Goal: Feedback & Contribution: Contribute content

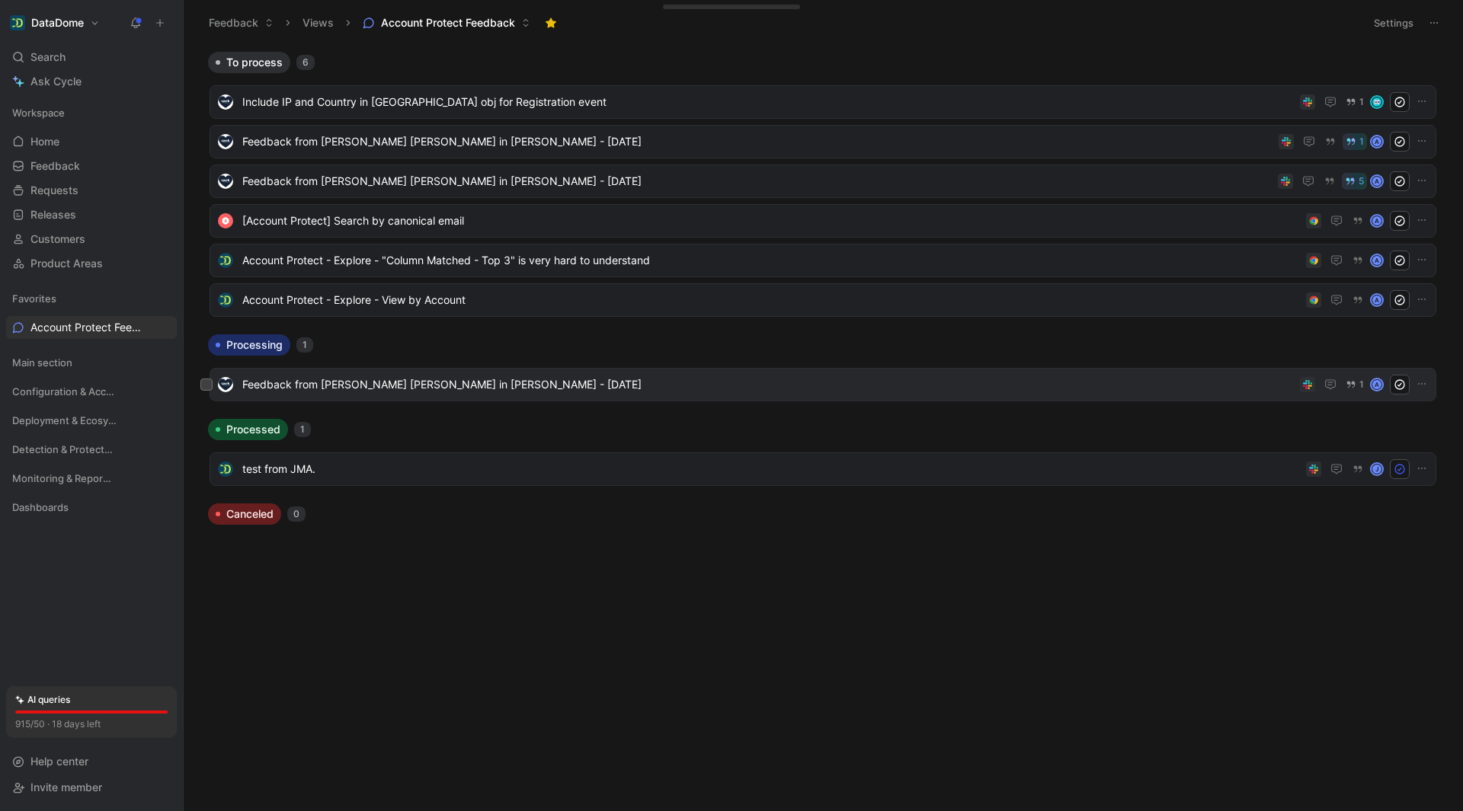
click at [603, 382] on span "Feedback from [PERSON_NAME] [PERSON_NAME] in [PERSON_NAME] - [DATE]" at bounding box center [767, 385] width 1051 height 18
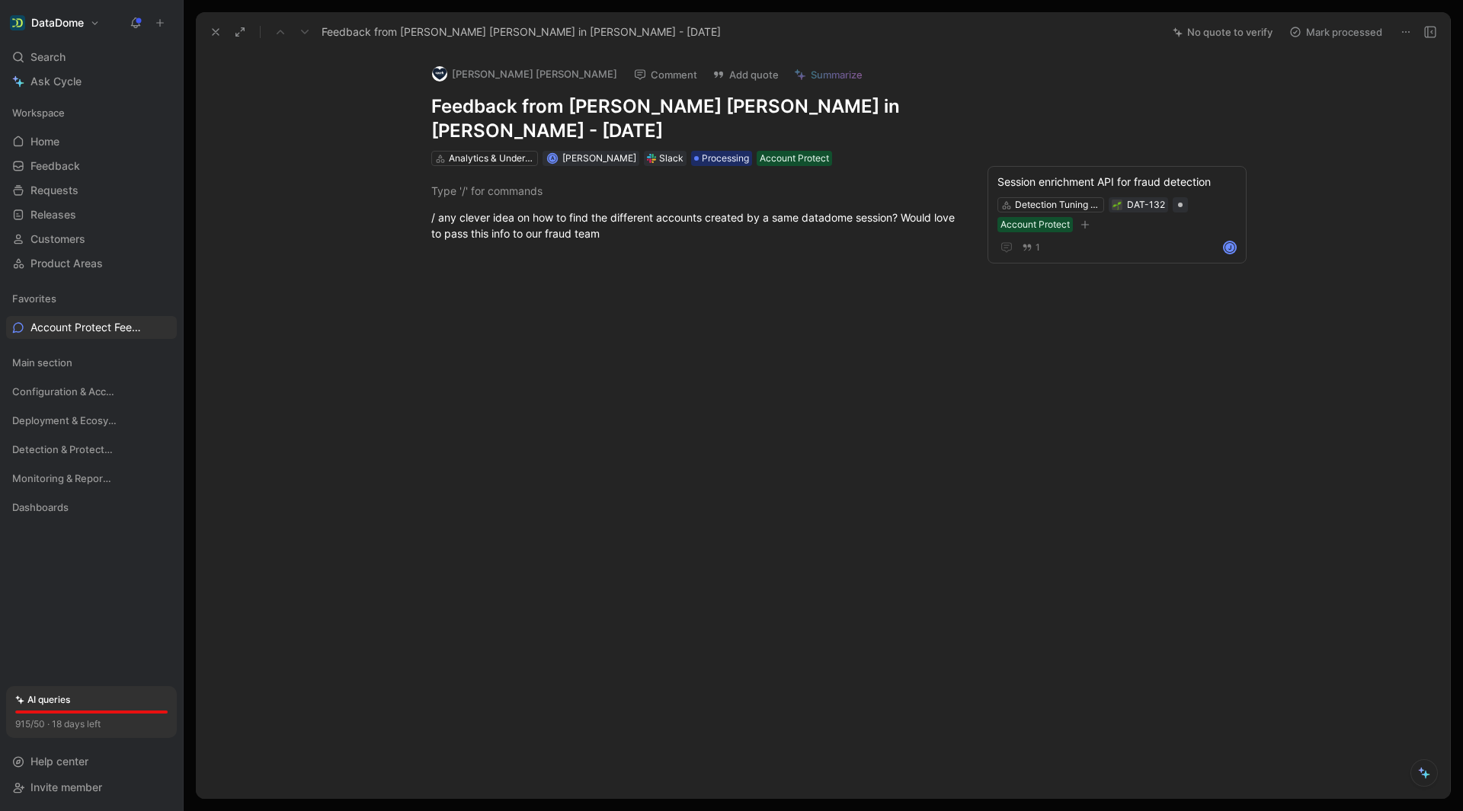
click at [214, 30] on icon at bounding box center [216, 32] width 12 height 12
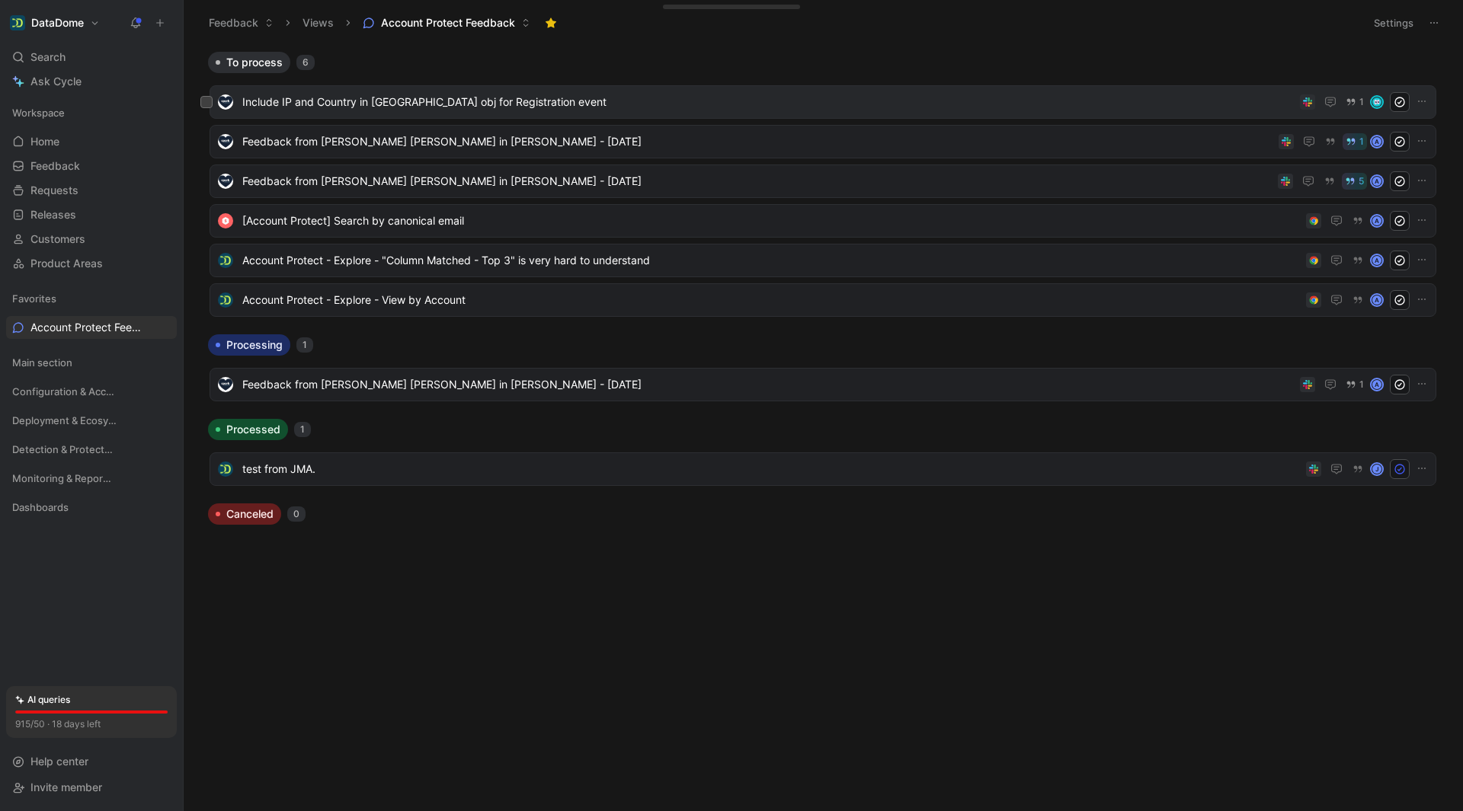
click at [627, 94] on span "Include IP and Country in [GEOGRAPHIC_DATA] obj for Registration event" at bounding box center [767, 102] width 1051 height 18
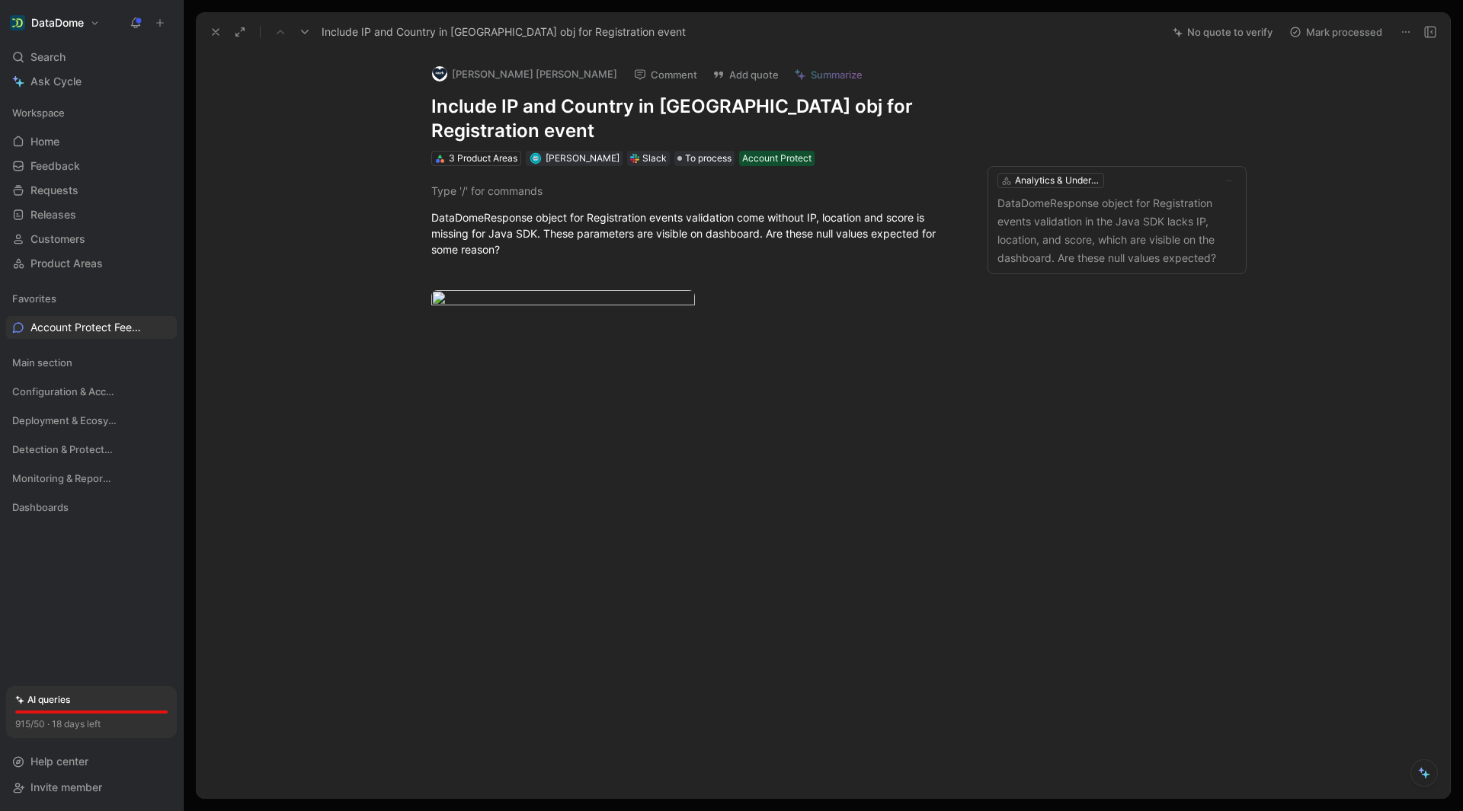
click at [217, 31] on icon at bounding box center [216, 32] width 12 height 12
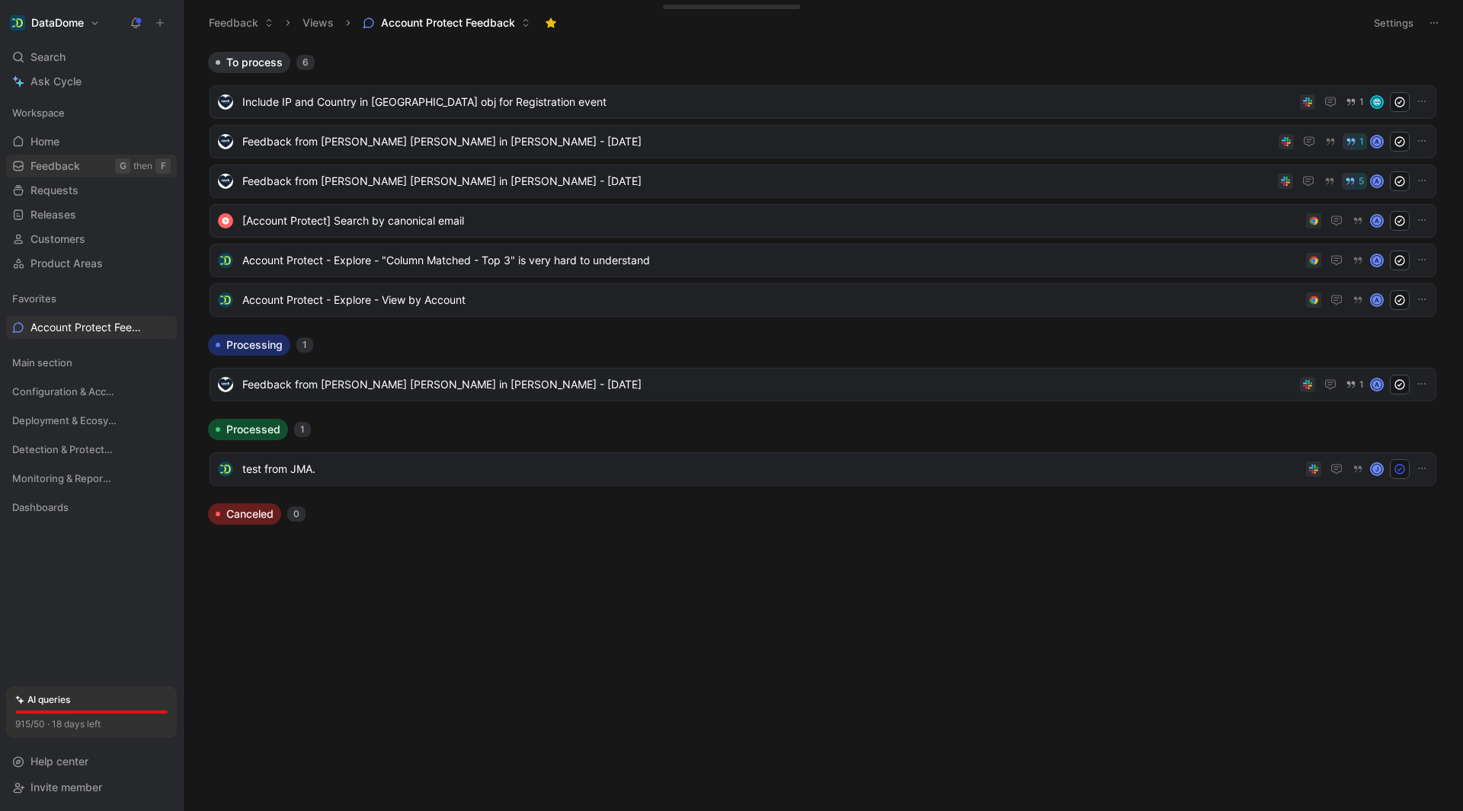
click at [66, 170] on span "Feedback" at bounding box center [55, 165] width 50 height 15
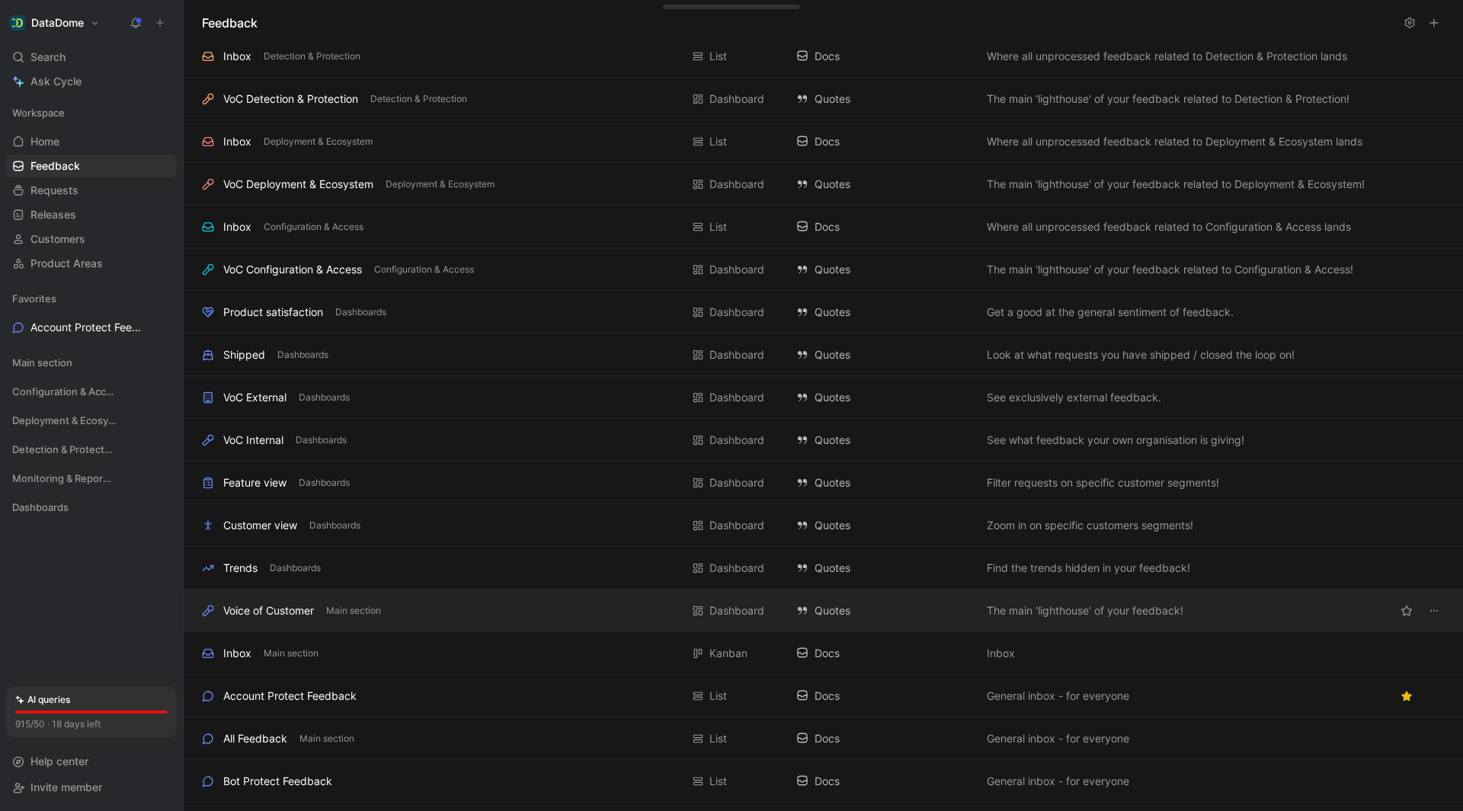
scroll to position [128, 0]
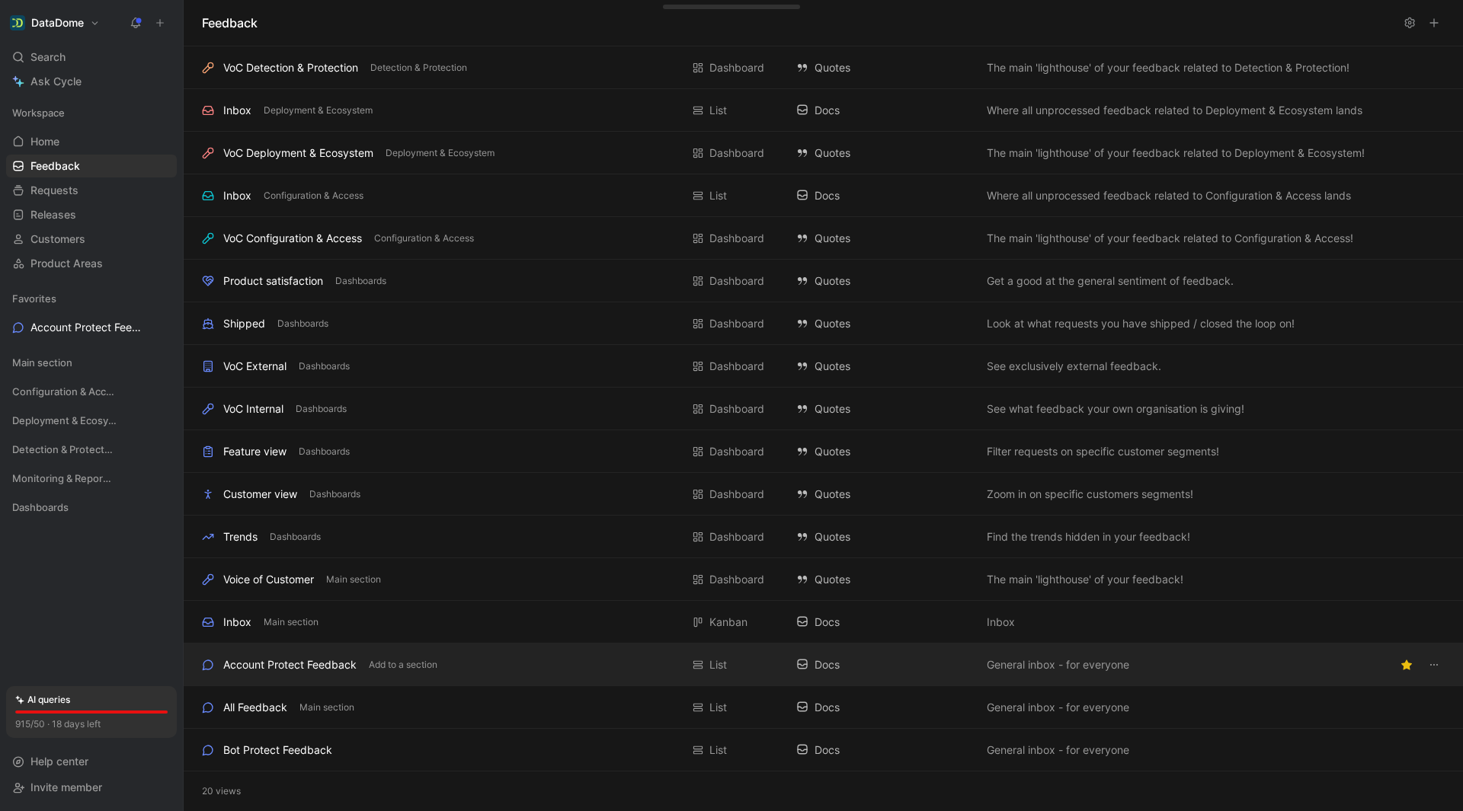
click at [291, 667] on div "Account Protect Feedback" at bounding box center [289, 665] width 133 height 18
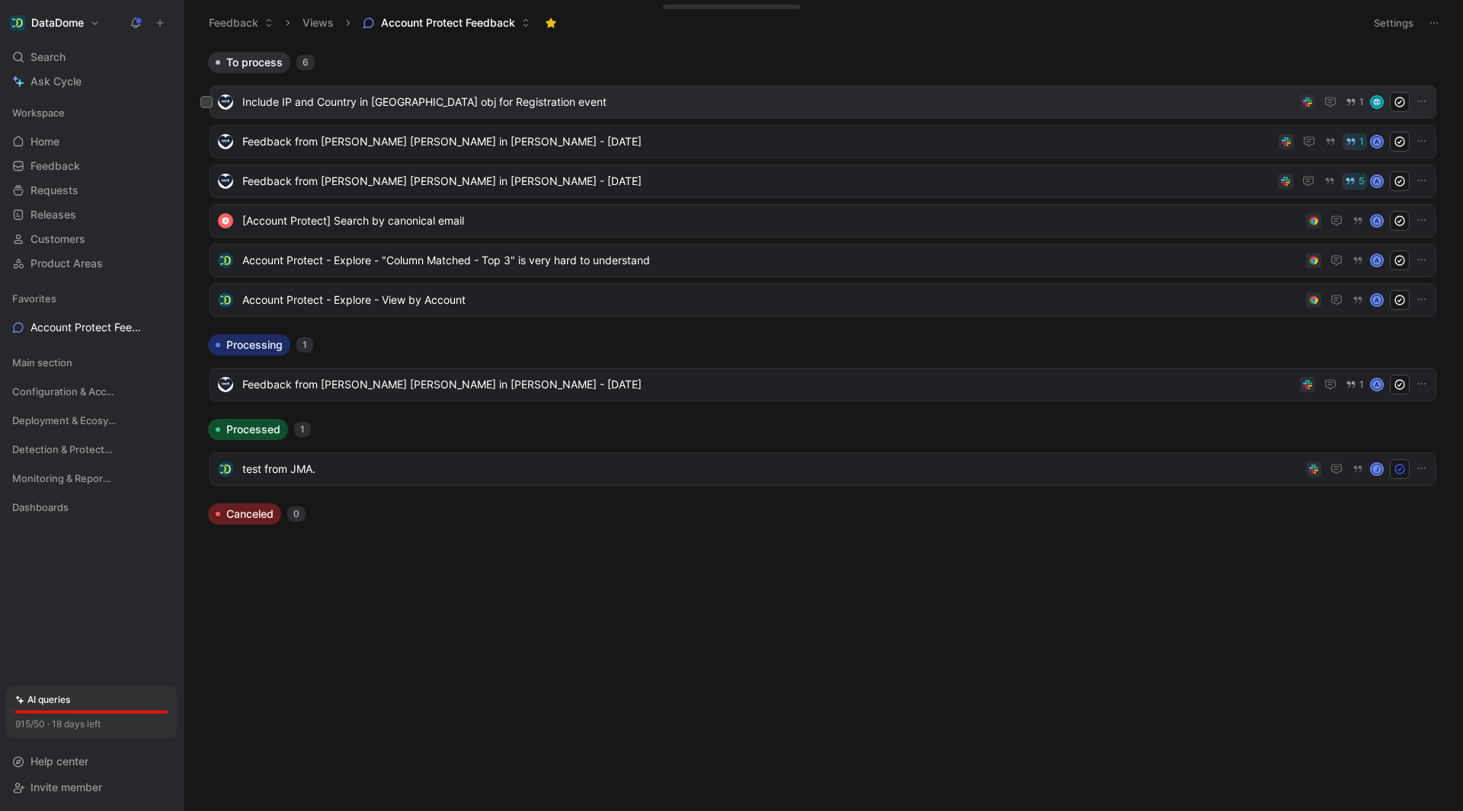
click at [451, 98] on span "Include IP and Country in [GEOGRAPHIC_DATA] obj for Registration event" at bounding box center [767, 102] width 1051 height 18
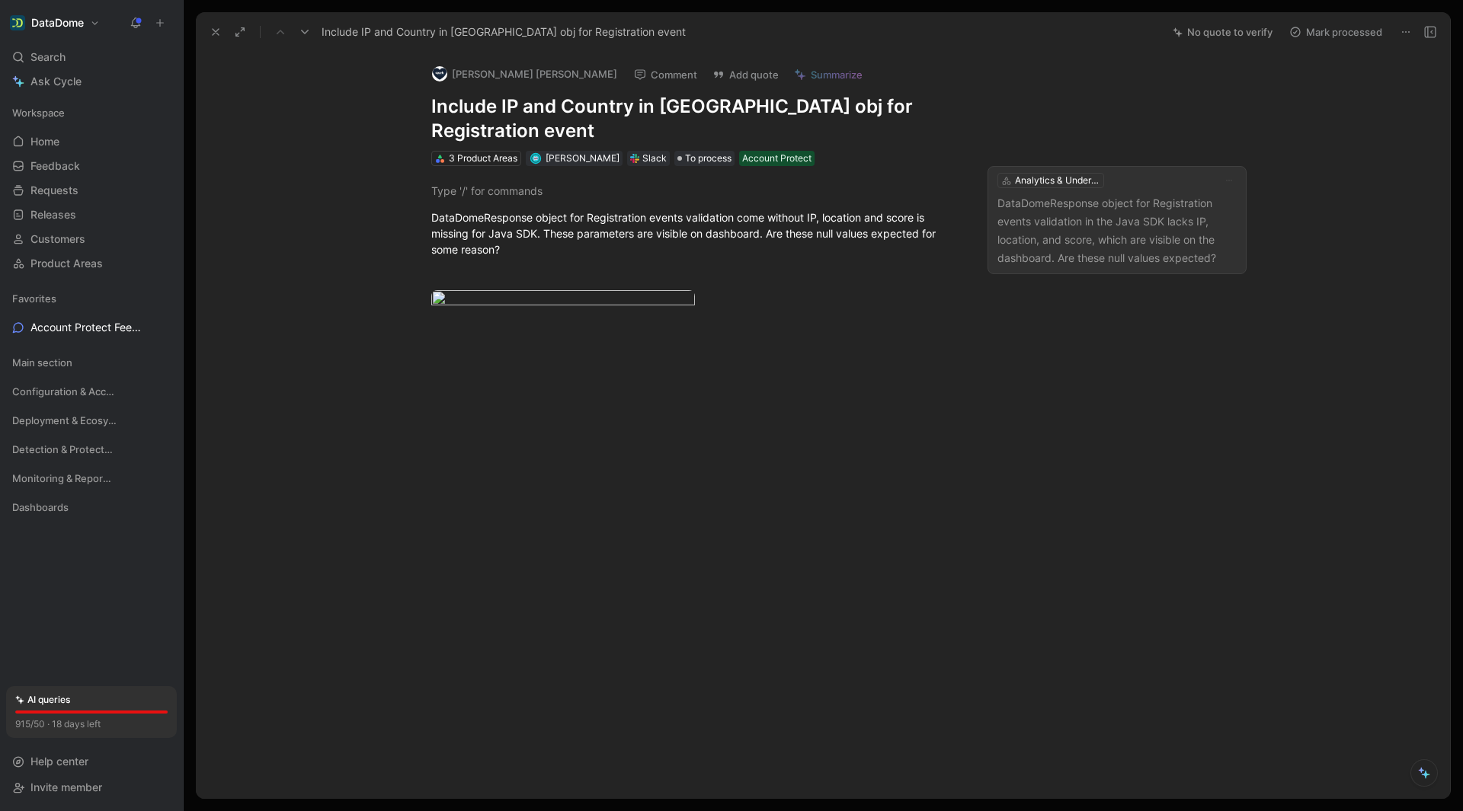
click at [1129, 198] on p "DataDomeResponse object for Registration events validation in the Java SDK lack…" at bounding box center [1116, 230] width 239 height 73
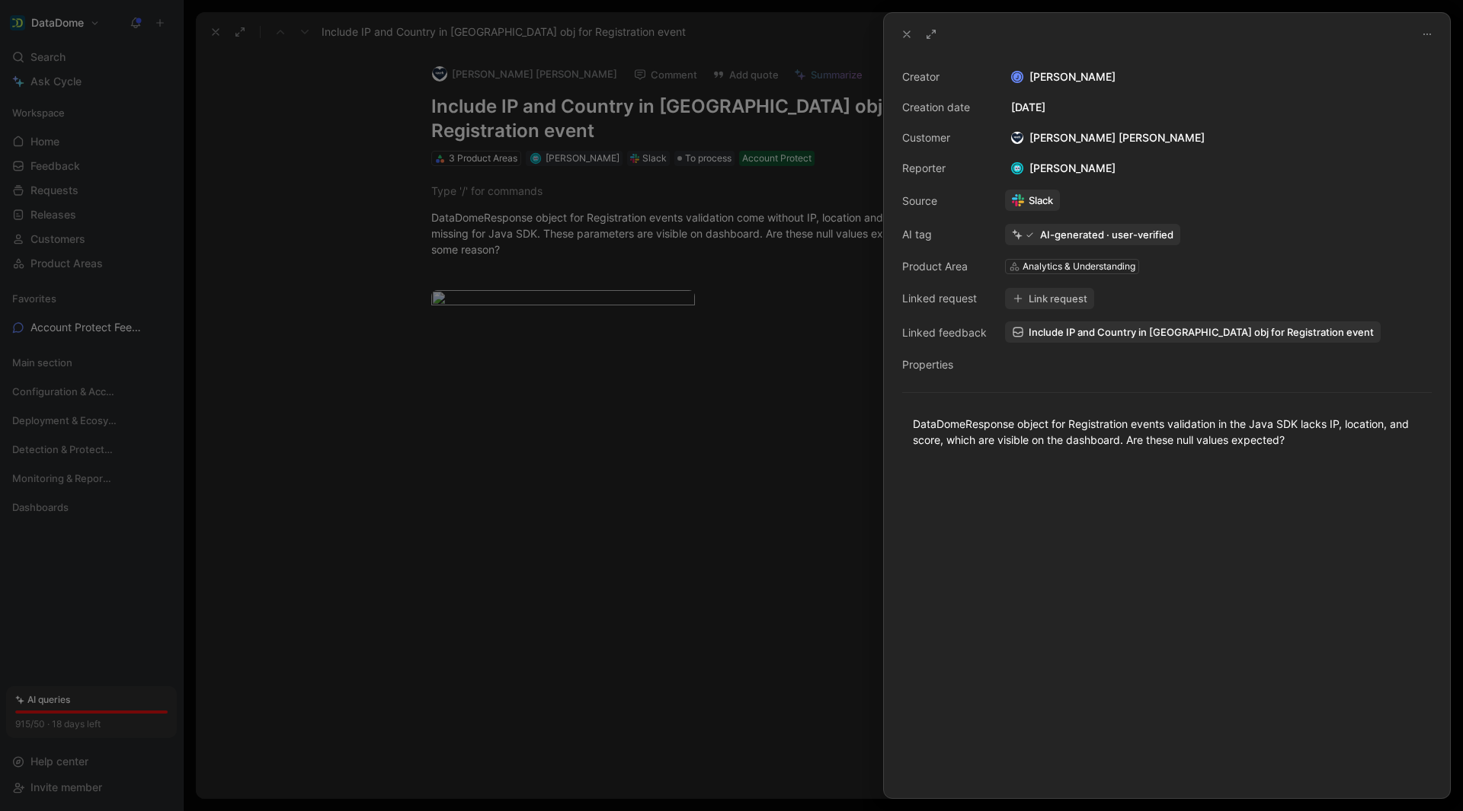
click at [908, 35] on icon at bounding box center [907, 34] width 12 height 12
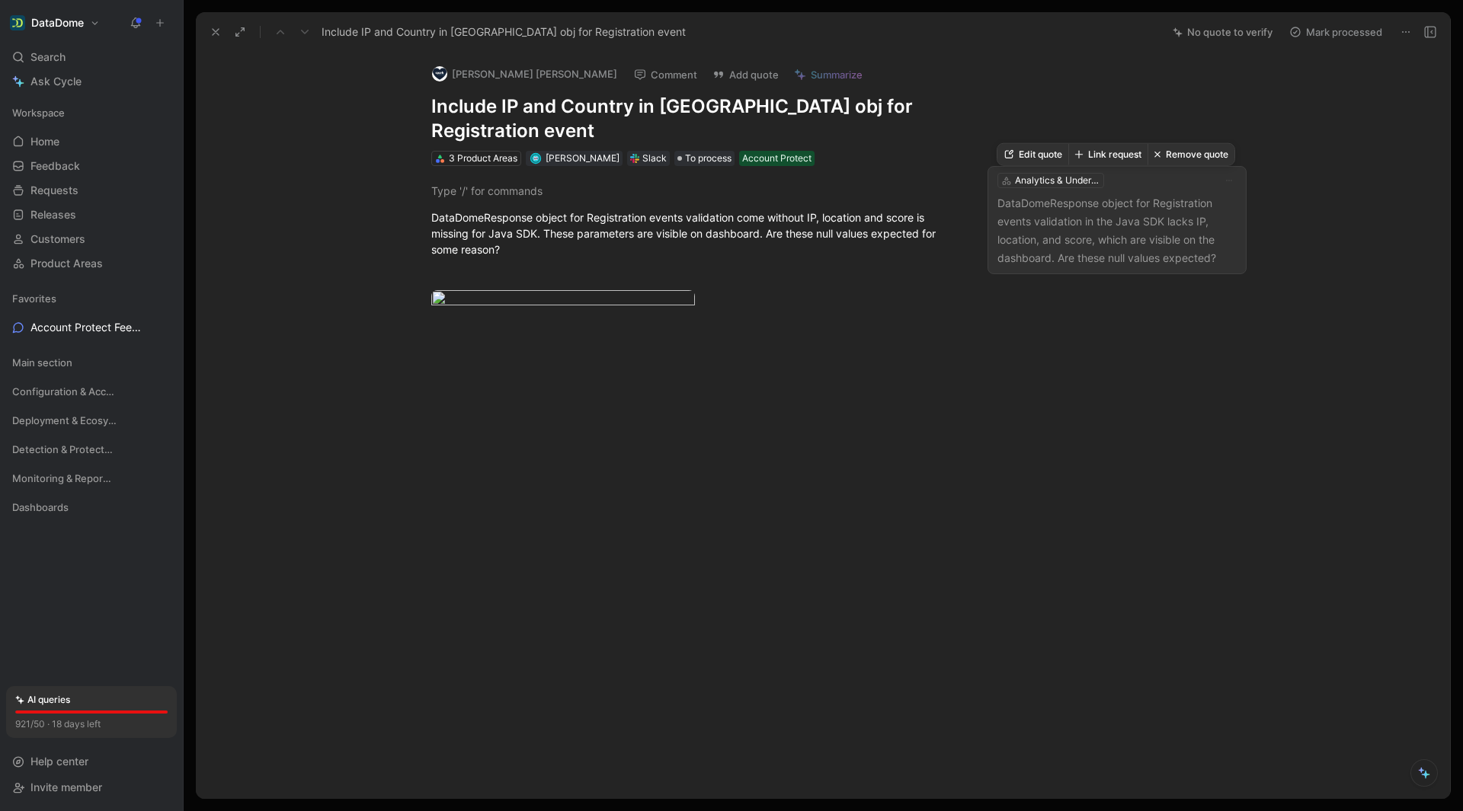
click at [1111, 212] on p "DataDomeResponse object for Registration events validation in the Java SDK lack…" at bounding box center [1116, 230] width 239 height 73
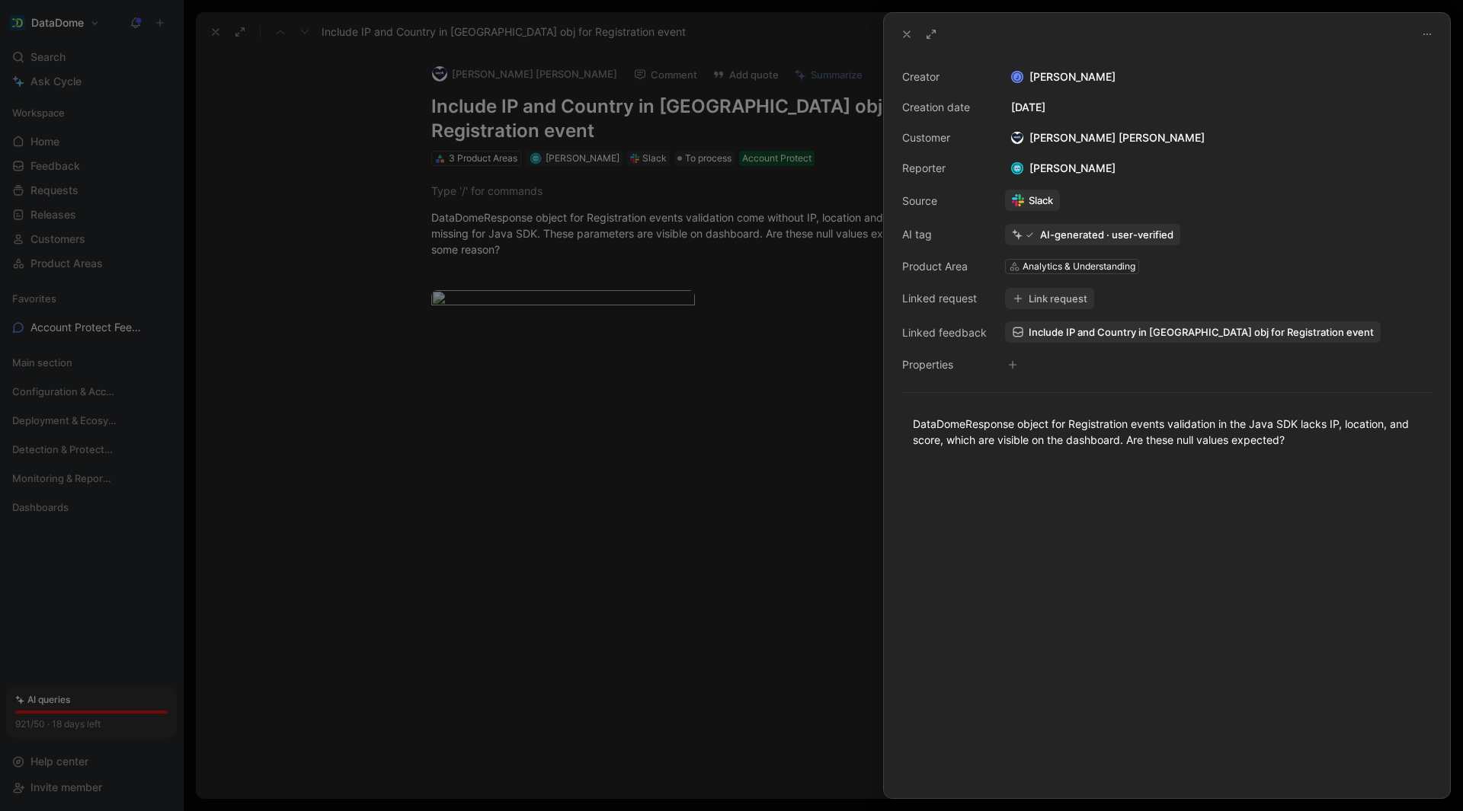
click at [906, 40] on icon at bounding box center [907, 34] width 12 height 12
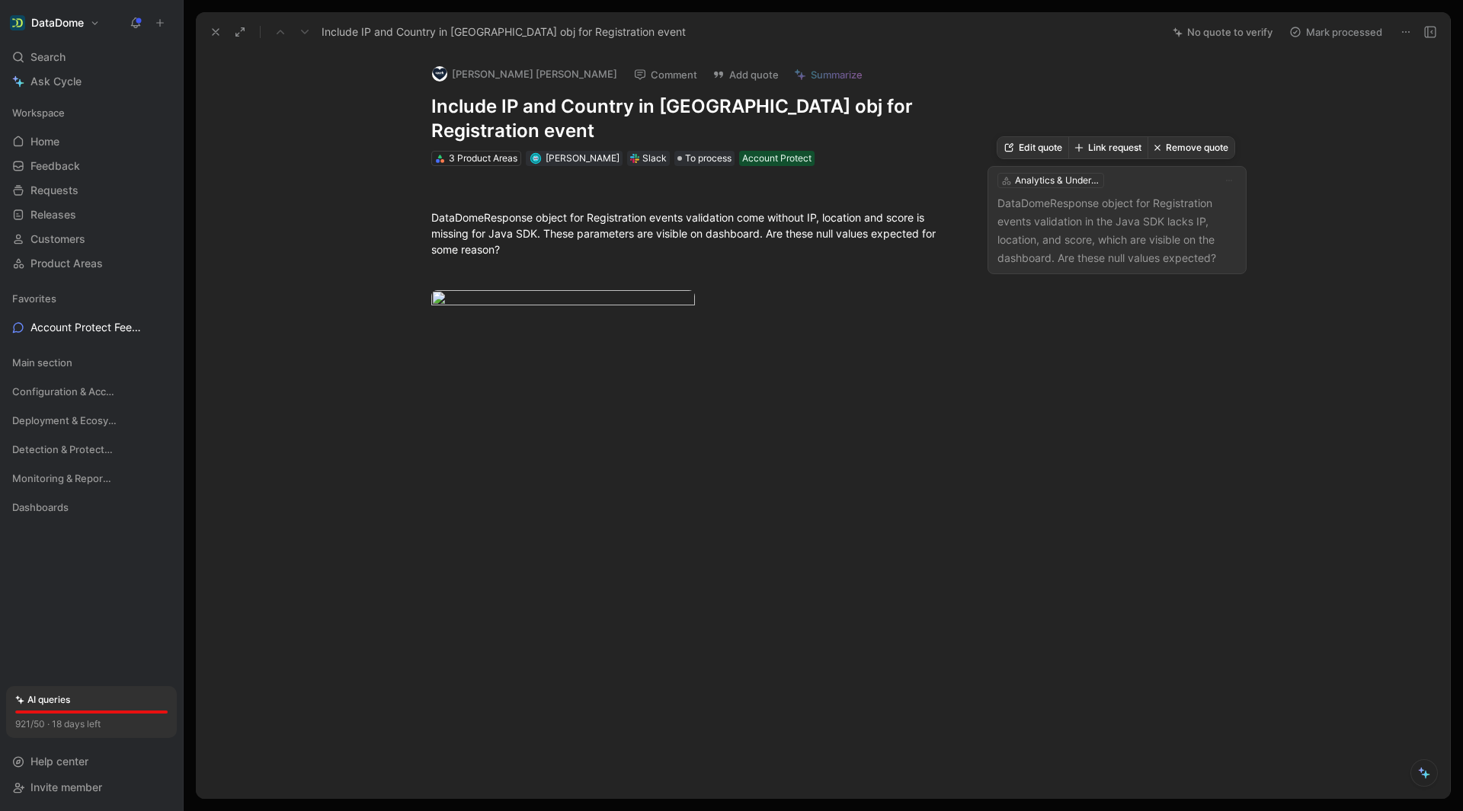
click at [1115, 149] on button "Link request" at bounding box center [1107, 147] width 79 height 21
click at [1111, 282] on div "Analytics & Understanding DataDomeResponse object for Registration events valid…" at bounding box center [1116, 226] width 259 height 120
click at [1115, 149] on button "Link request" at bounding box center [1107, 147] width 79 height 21
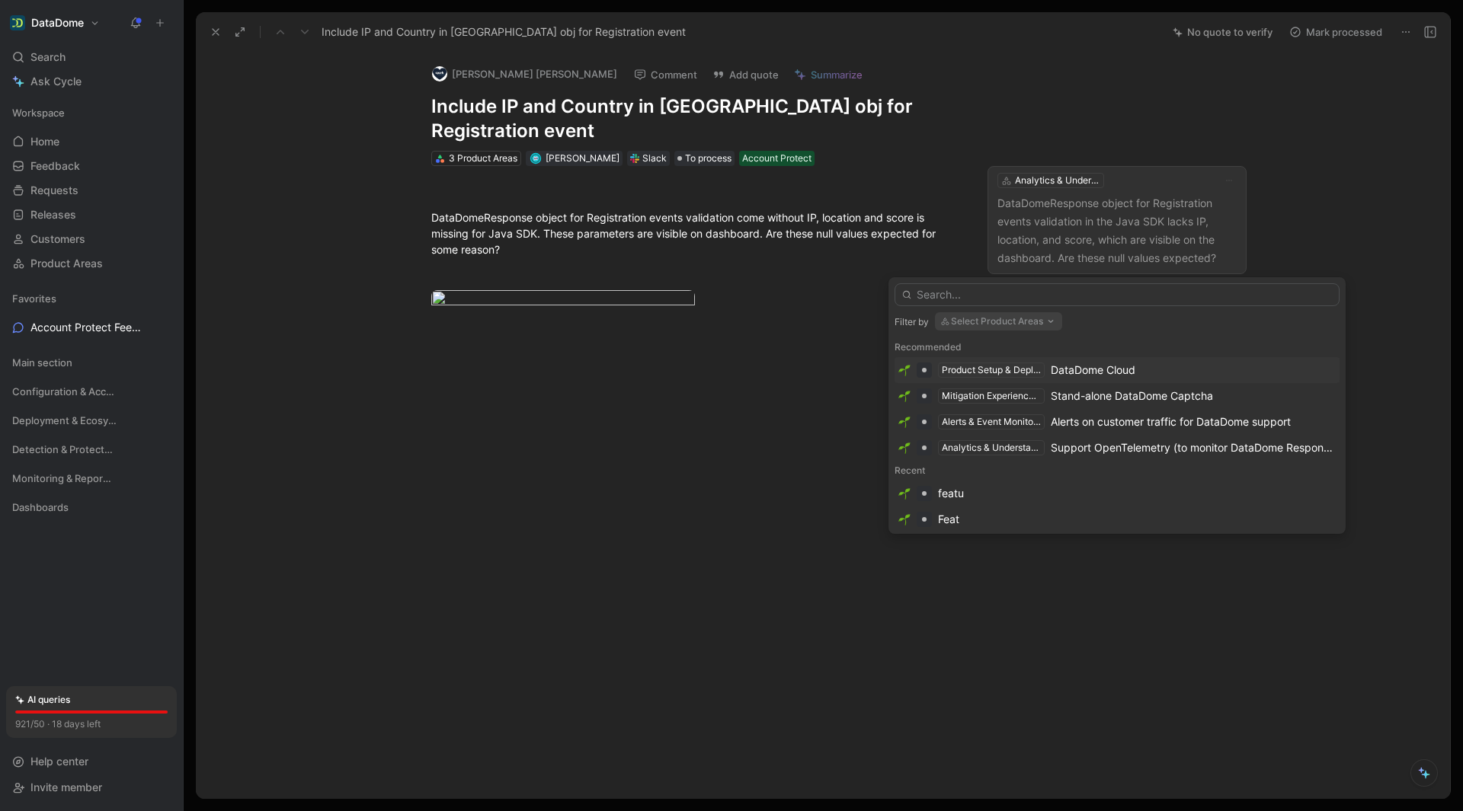
click at [1130, 296] on input "text" at bounding box center [1116, 294] width 445 height 23
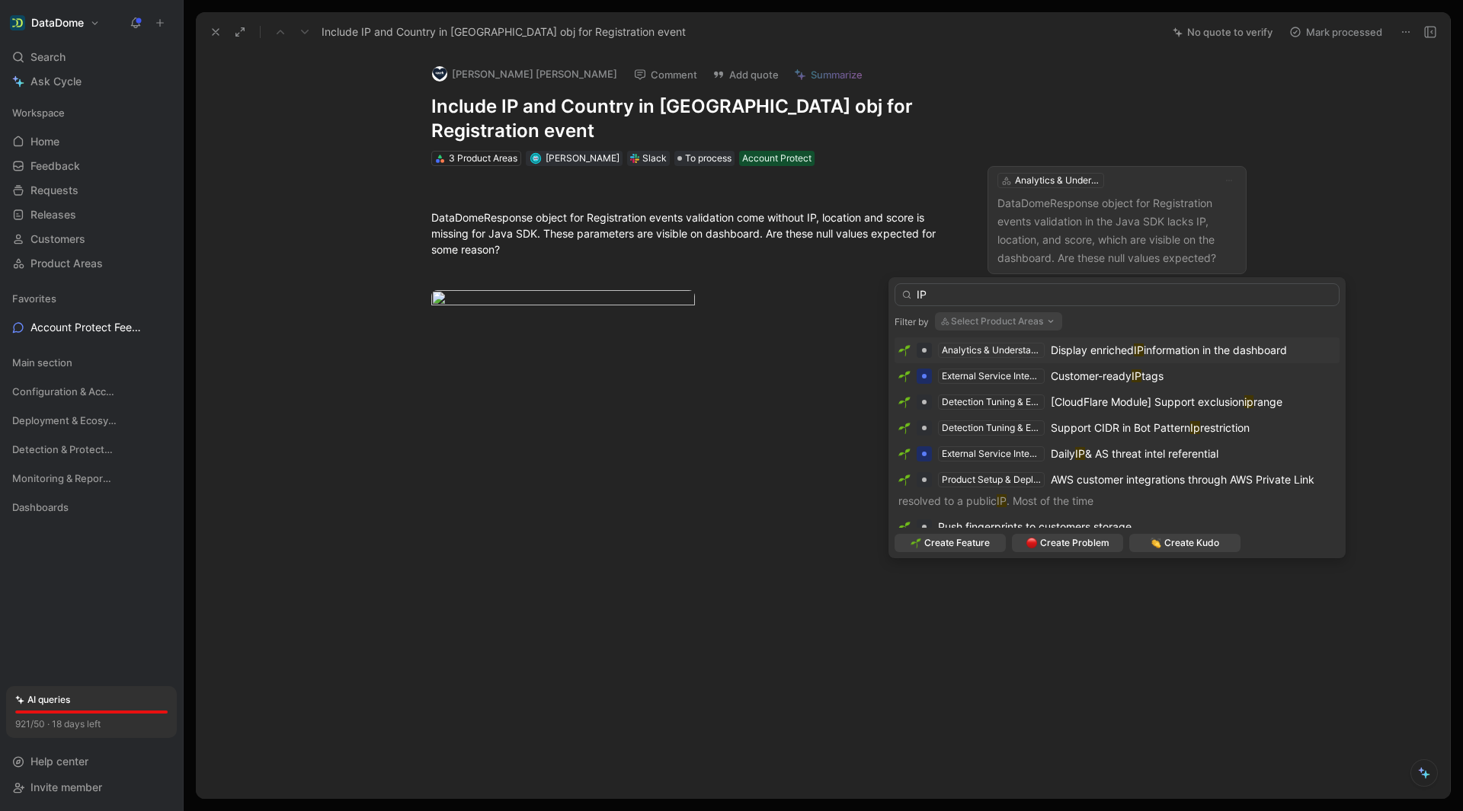
type input "I"
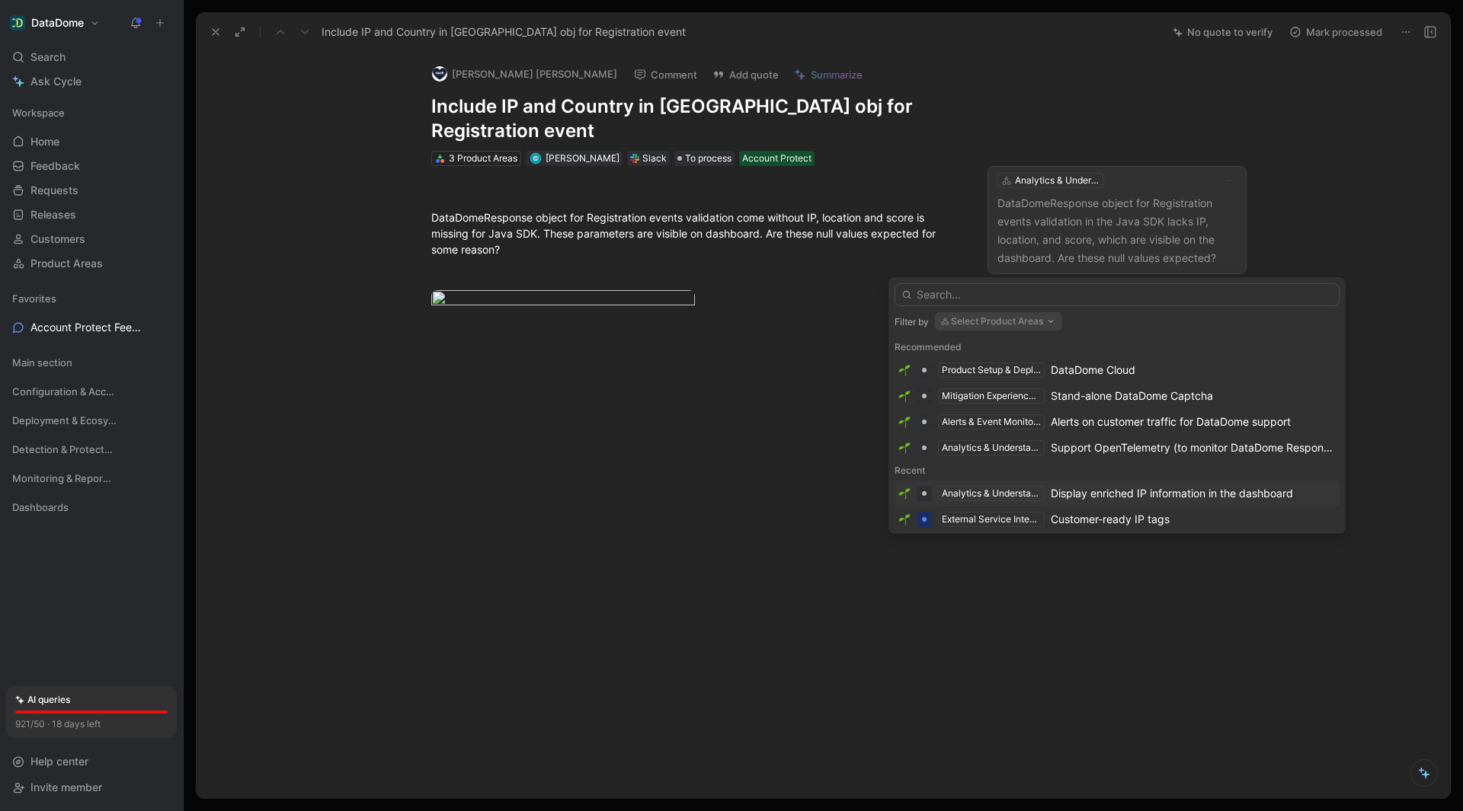
click at [1012, 326] on button "Select Product Areas" at bounding box center [998, 321] width 127 height 18
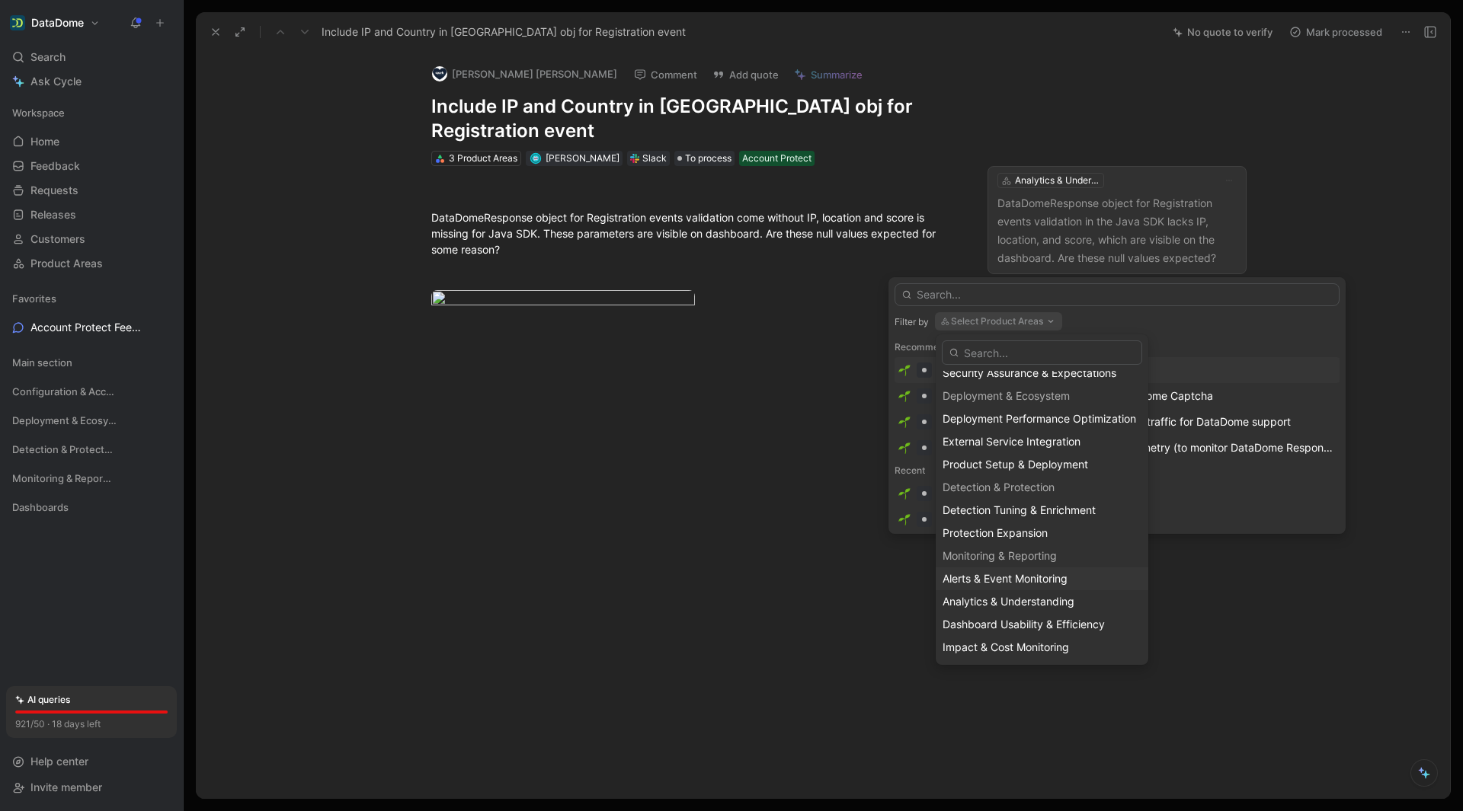
scroll to position [146, 0]
click at [1074, 491] on span "Detection Tuning & Enrichment" at bounding box center [1018, 487] width 153 height 13
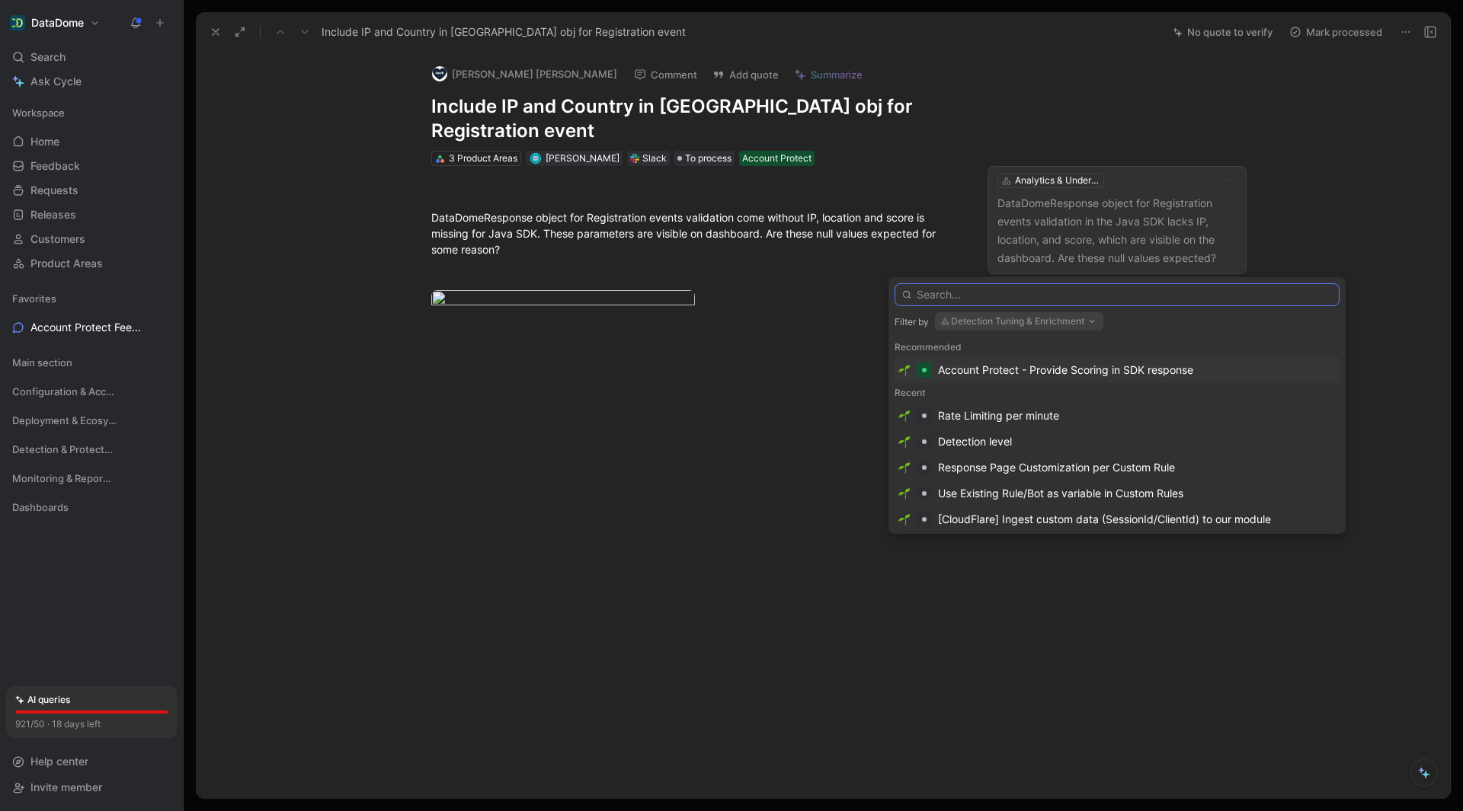
click at [1039, 297] on input "text" at bounding box center [1116, 294] width 445 height 23
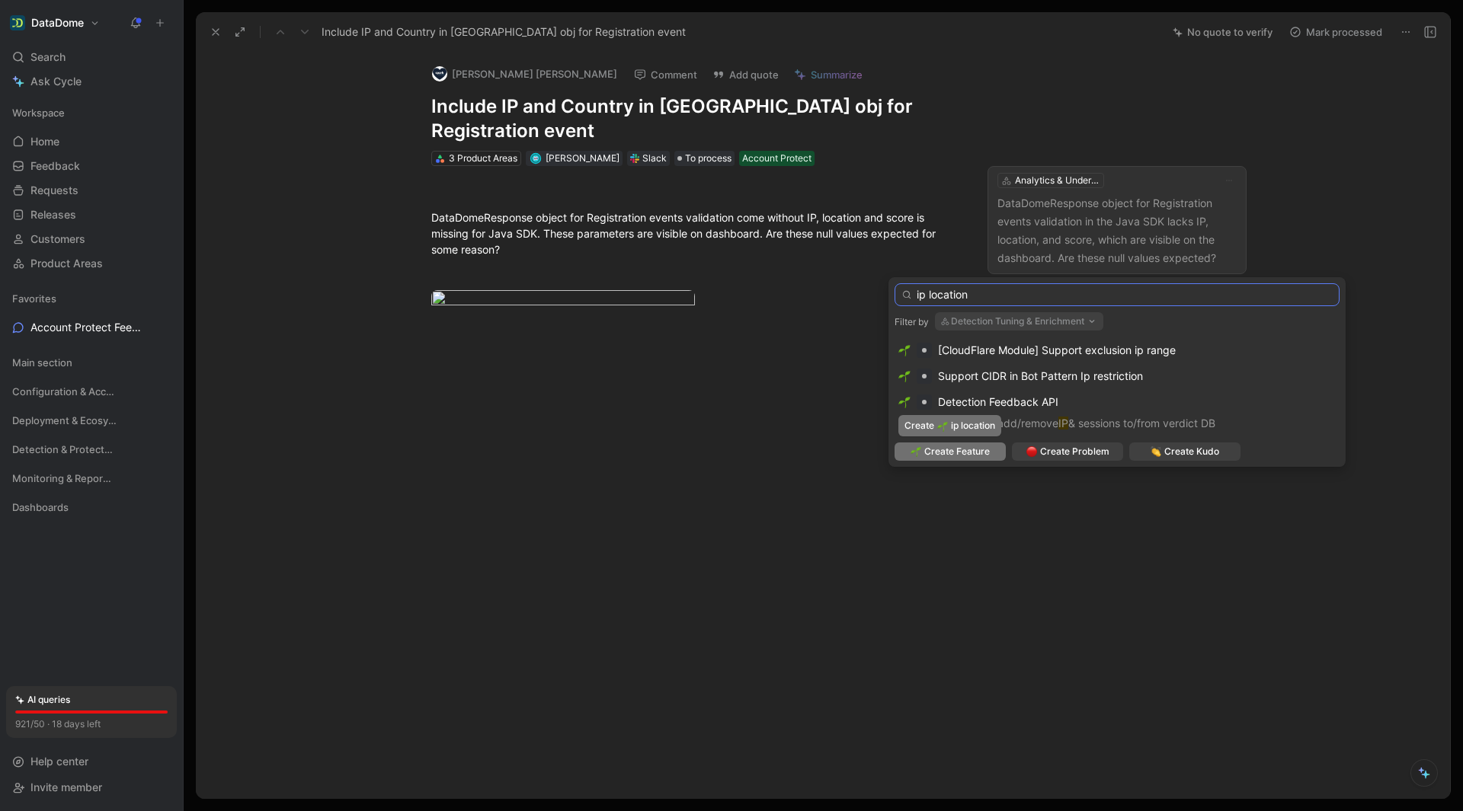
type input "ip location"
click at [958, 454] on span "Create Feature" at bounding box center [957, 451] width 66 height 15
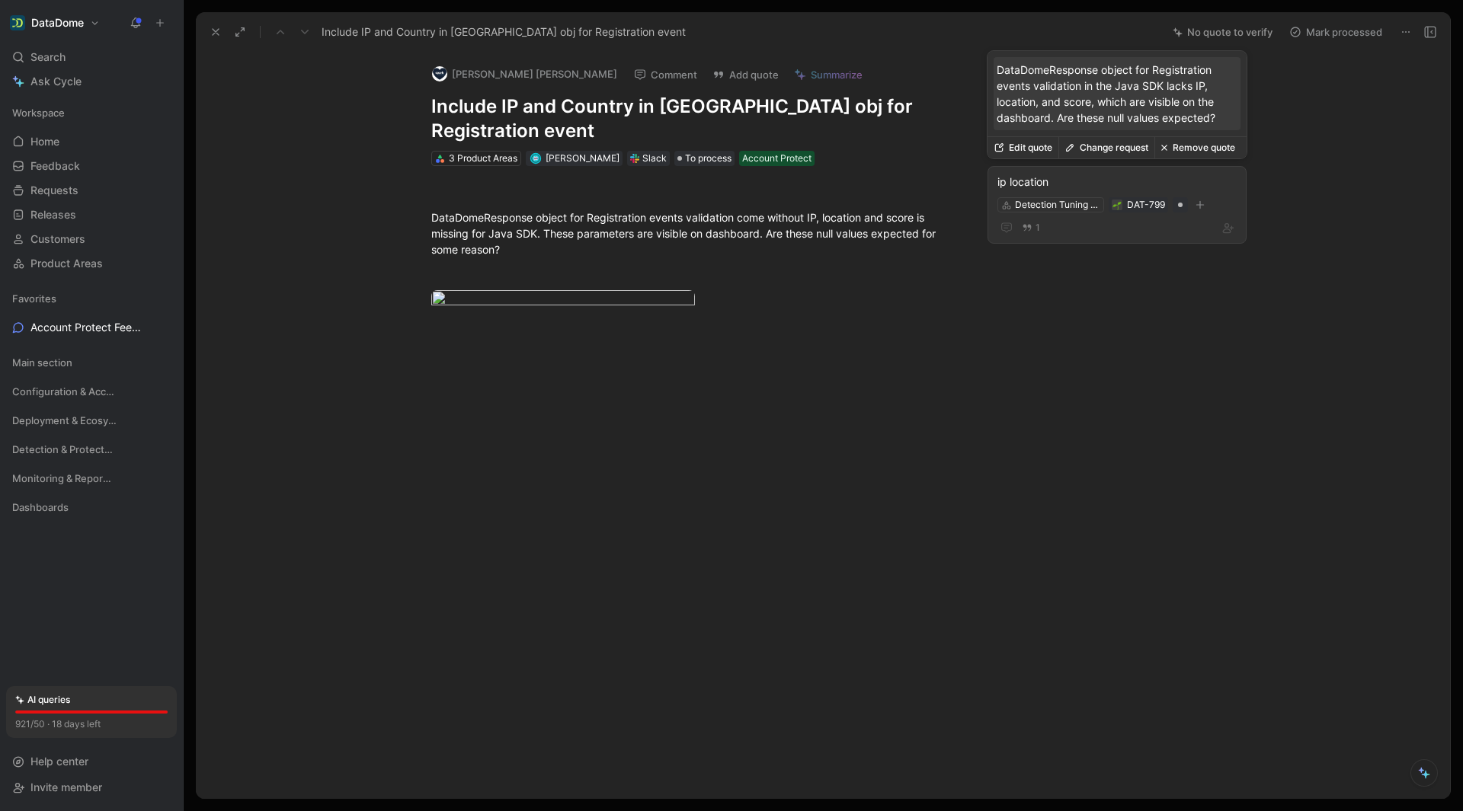
click at [1134, 176] on div "ip location" at bounding box center [1116, 182] width 239 height 18
click at [1123, 219] on div "1" at bounding box center [1116, 228] width 239 height 18
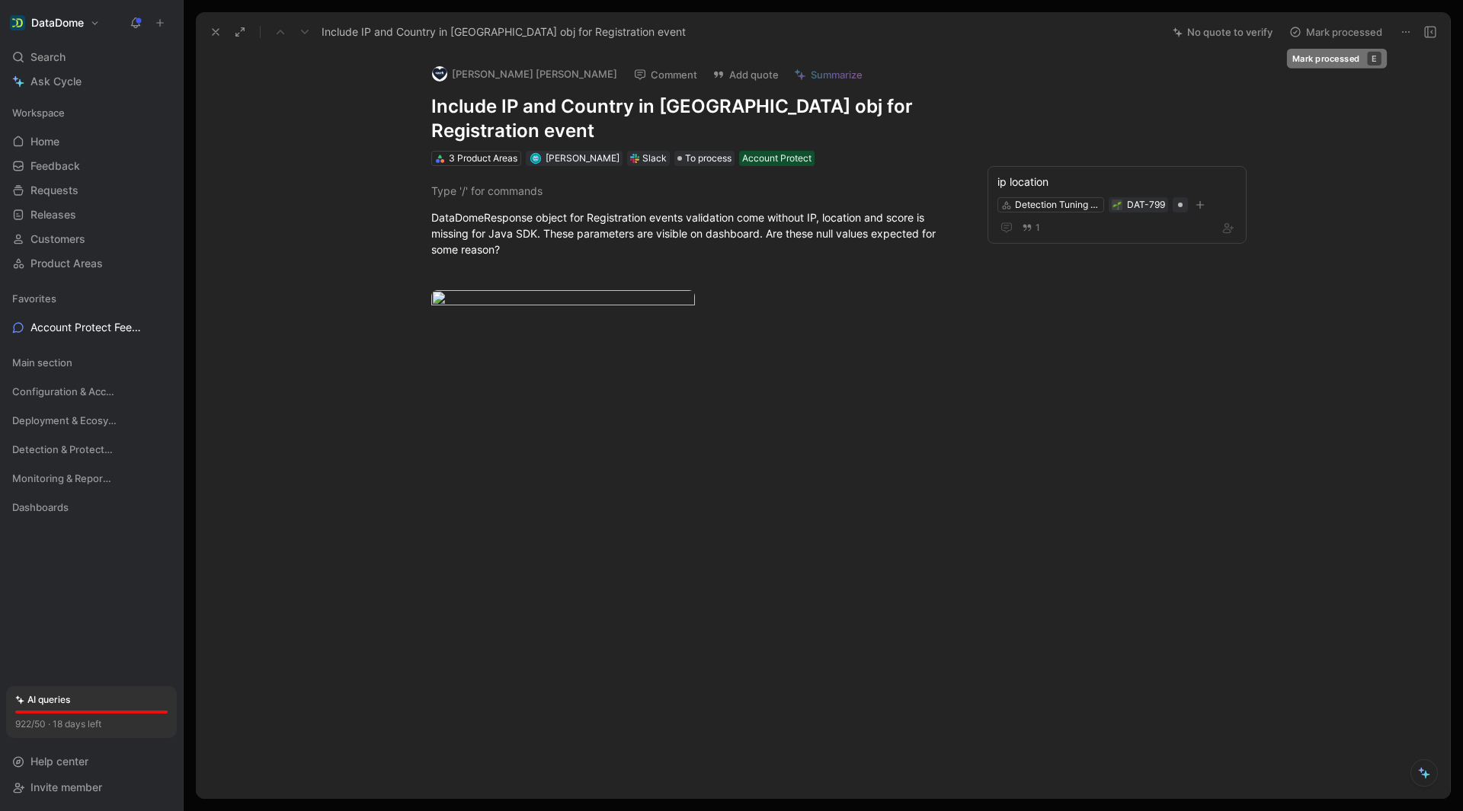
click at [1329, 33] on button "Mark processed" at bounding box center [1335, 31] width 107 height 21
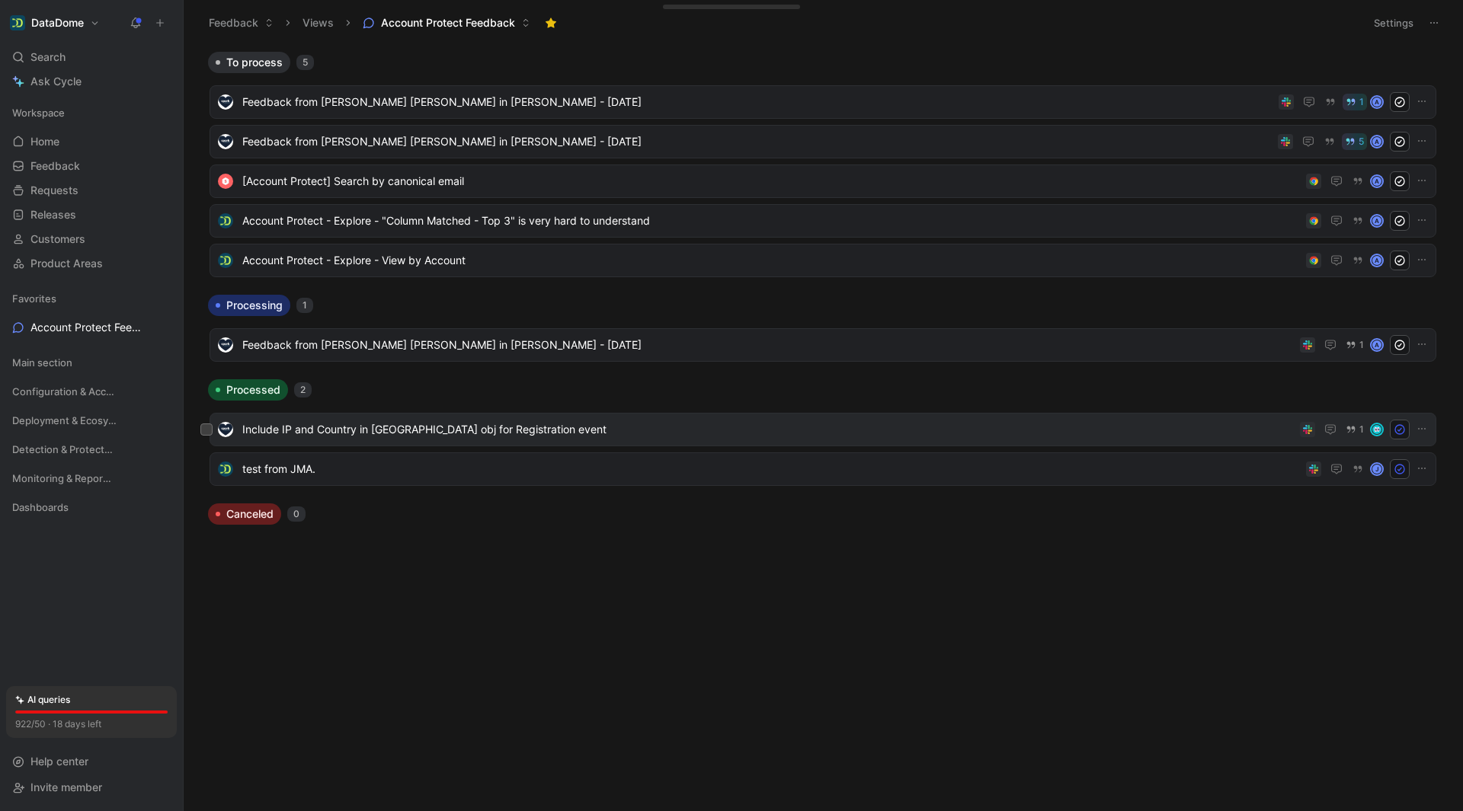
click at [545, 424] on span "Include IP and Country in [GEOGRAPHIC_DATA] obj for Registration event" at bounding box center [767, 430] width 1051 height 18
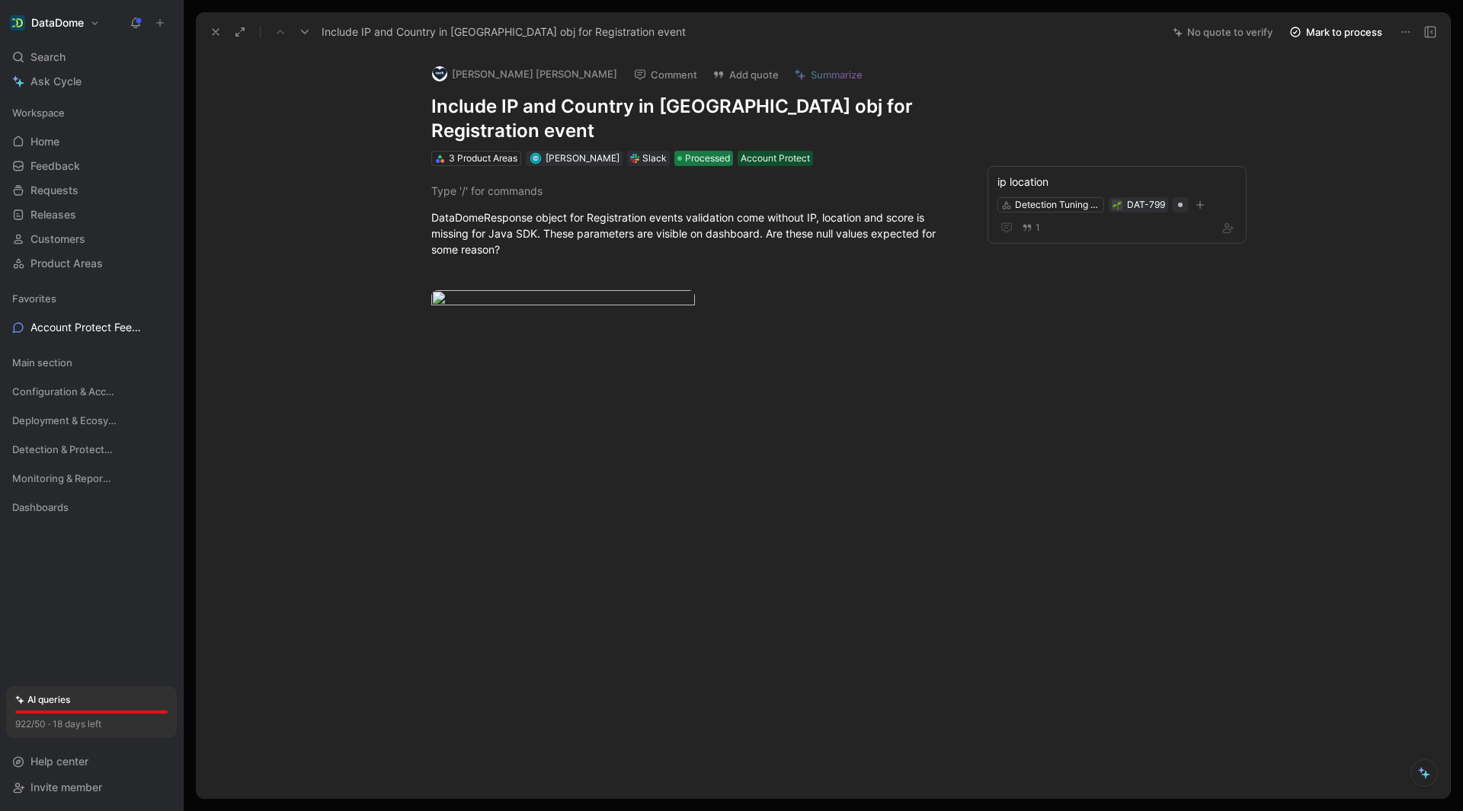
click at [713, 164] on span "Processed" at bounding box center [707, 158] width 45 height 15
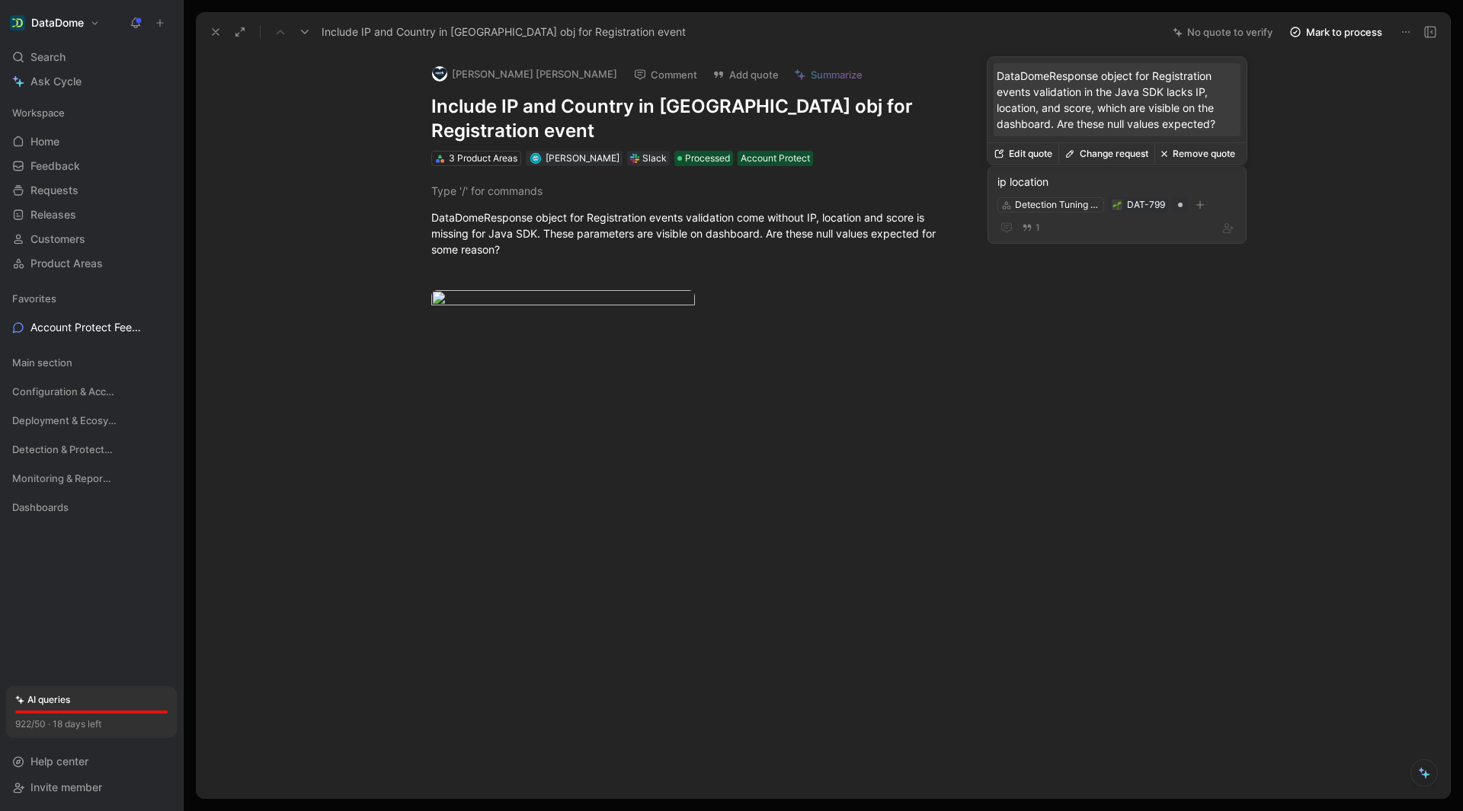
click at [1128, 182] on div "ip location" at bounding box center [1116, 182] width 239 height 18
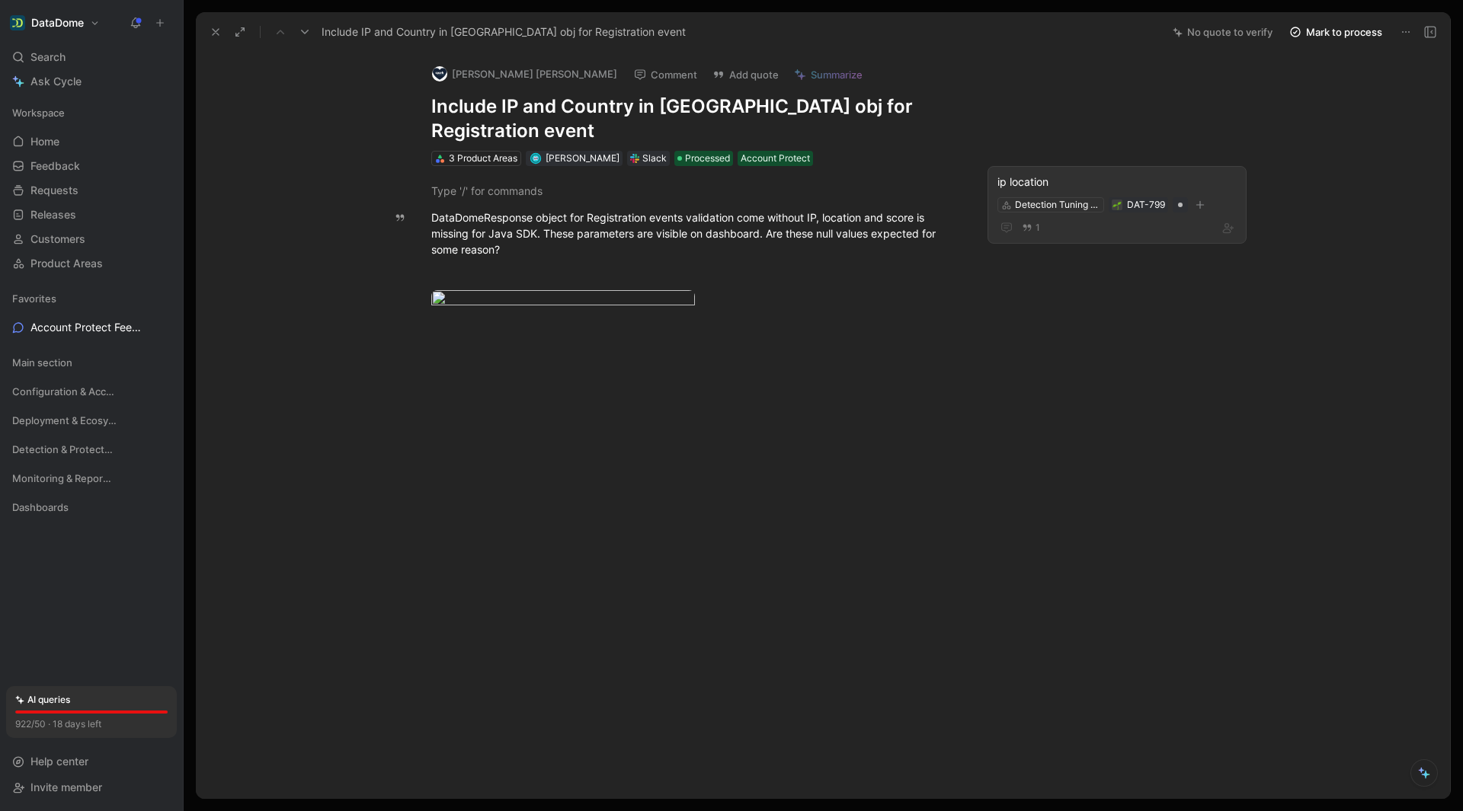
click at [1069, 181] on div "ip location" at bounding box center [1116, 182] width 239 height 18
